Goal: Information Seeking & Learning: Find specific fact

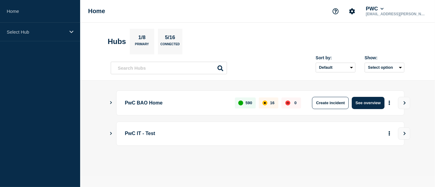
click at [74, 41] on aside "Home Select Hub" at bounding box center [40, 93] width 80 height 187
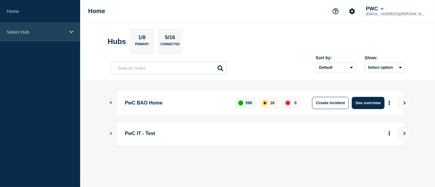
click at [72, 31] on icon at bounding box center [71, 32] width 4 height 5
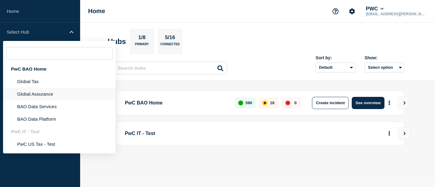
click at [43, 95] on li "Global Assurance" at bounding box center [59, 94] width 113 height 13
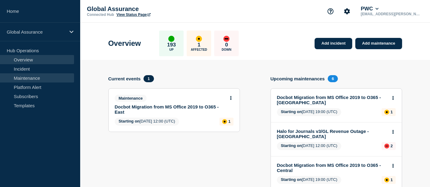
click at [28, 76] on link "Maintenance" at bounding box center [37, 77] width 74 height 9
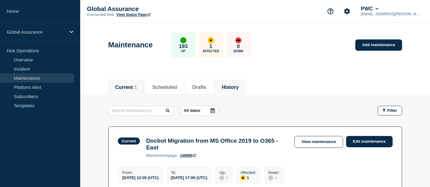
click at [239, 88] on button "History" at bounding box center [230, 88] width 17 height 6
click at [134, 113] on input "text" at bounding box center [140, 111] width 65 height 10
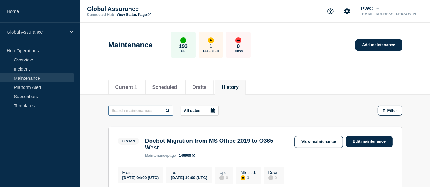
click at [133, 111] on input "text" at bounding box center [140, 111] width 65 height 10
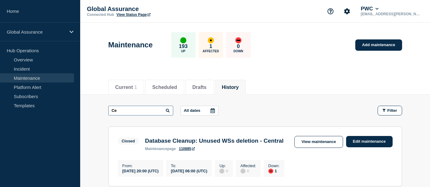
type input "C"
type input "DR"
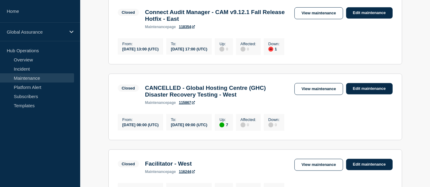
scroll to position [497, 0]
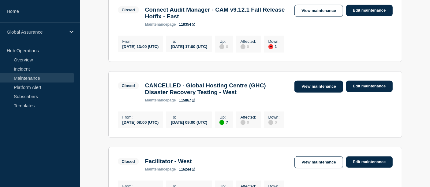
click at [330, 93] on link "View maintenance" at bounding box center [318, 87] width 48 height 12
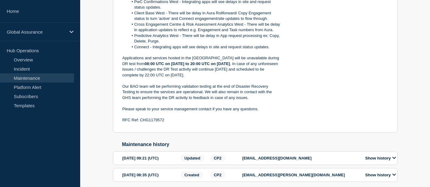
scroll to position [318, 0]
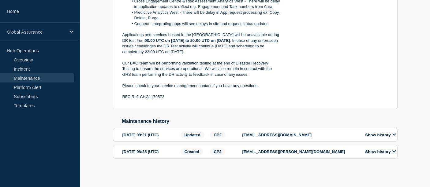
click at [334, 148] on div "sudha.rani.yajjala@pwc.com" at bounding box center [300, 151] width 116 height 7
click at [395, 153] on icon at bounding box center [394, 152] width 4 height 4
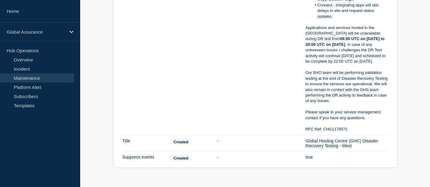
scroll to position [746, 0]
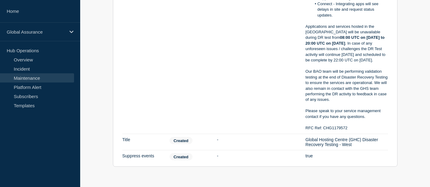
drag, startPoint x: 356, startPoint y: 157, endPoint x: 302, endPoint y: 151, distance: 55.1
click at [302, 150] on li "Item Title Action Created Before - After Global Hosting Centre (GHC) Disaster R…" at bounding box center [254, 142] width 265 height 16
copy li "After Global Hosting Centre (GHC) Disaster Recovery Testing - West"
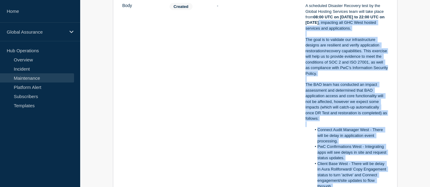
scroll to position [510, 0]
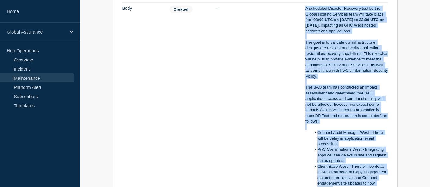
drag, startPoint x: 354, startPoint y: 141, endPoint x: 304, endPoint y: 14, distance: 136.6
click at [304, 14] on li "Item Body Action Created Before - After A scheduled Disaster Recovery test by t…" at bounding box center [254, 187] width 265 height 368
copy div "A scheduled Disaster Recovery test by the Global Hosting Services team will tak…"
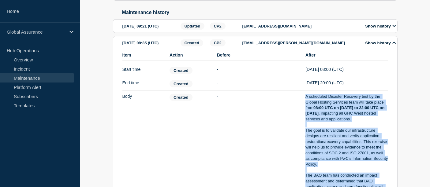
scroll to position [421, 0]
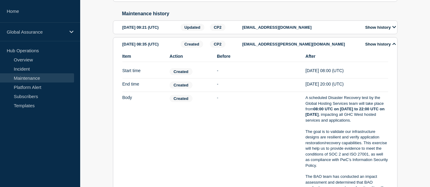
click at [341, 30] on p "yasir.tahir@pwc.com" at bounding box center [300, 27] width 116 height 5
click at [364, 30] on button "Show history" at bounding box center [380, 27] width 34 height 5
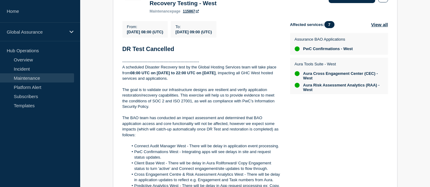
scroll to position [107, 0]
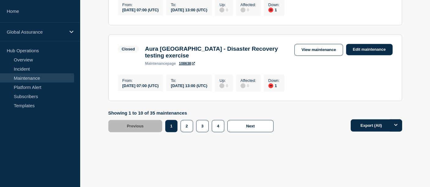
scroll to position [756, 0]
click at [191, 132] on button "2" at bounding box center [186, 126] width 13 height 12
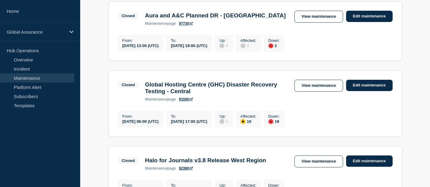
scroll to position [193, 0]
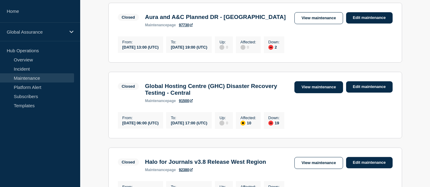
click at [306, 91] on link "View maintenance" at bounding box center [318, 87] width 48 height 12
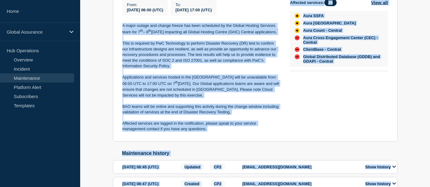
scroll to position [204, 0]
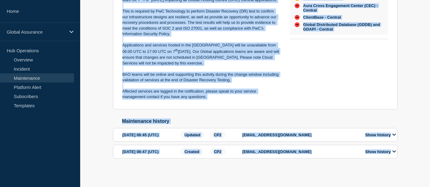
drag, startPoint x: 122, startPoint y: 69, endPoint x: 207, endPoint y: 96, distance: 89.2
click at [207, 96] on div "A major outage and change freeze has been scheduled by the Global Hosting Servi…" at bounding box center [201, 45] width 158 height 109
copy div "A major outage and change freeze has been scheduled by the Global Hosting Servi…"
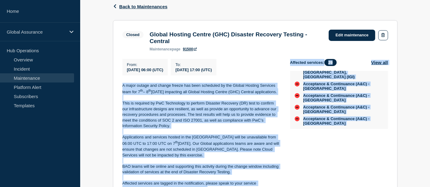
scroll to position [0, 0]
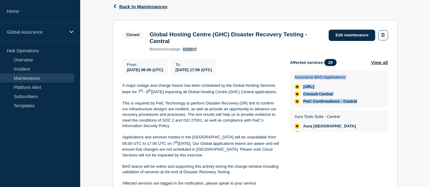
drag, startPoint x: 372, startPoint y: 107, endPoint x: 295, endPoint y: 79, distance: 82.5
click at [295, 79] on div "Assurance BAO Applications Cash.ai Consult Central PwC Confirmations - Central" at bounding box center [339, 89] width 89 height 30
copy div "Assurance BAO Applications Cash.ai Consult Central PwC Confirmations - Central"
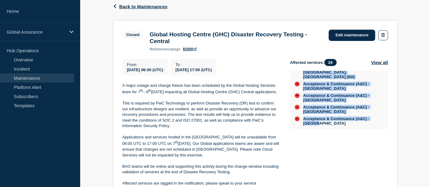
scroll to position [346, 0]
drag, startPoint x: 295, startPoint y: 84, endPoint x: 371, endPoint y: 135, distance: 91.8
click at [371, 135] on div "Affected services: 29 View all Assurance BAO Applications Cash.ai Consult Centr…" at bounding box center [339, 125] width 98 height 133
copy ul "Aura Tools Suite - Central Aura France Aura Italy Aura Middle East Aura SSFA Au…"
